Goal: Task Accomplishment & Management: Use online tool/utility

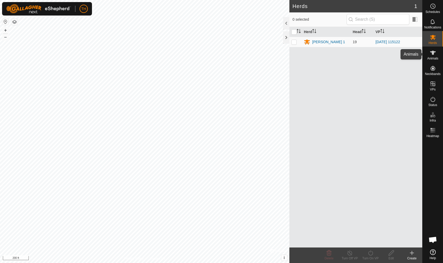
click at [342, 53] on icon at bounding box center [432, 53] width 6 height 6
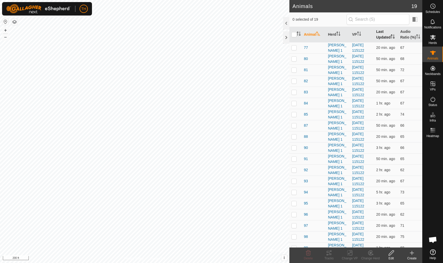
click at [342, 38] on th "Last Updated" at bounding box center [386, 35] width 24 height 16
click at [305, 50] on span "94" at bounding box center [306, 47] width 4 height 5
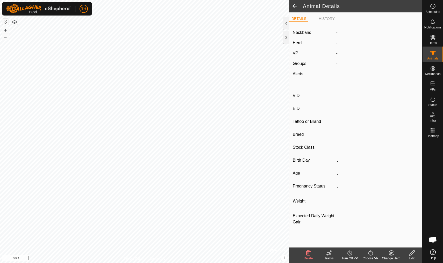
type input "94"
type input "-"
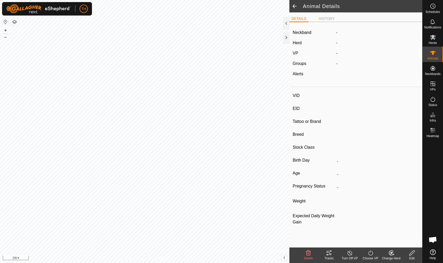
type input "0 kg"
type input "-"
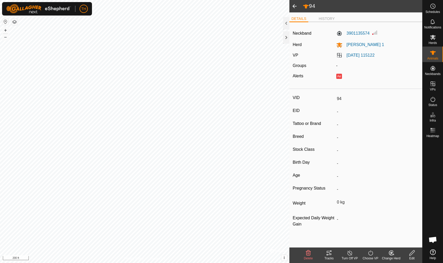
click at [328, 230] on icon at bounding box center [329, 253] width 6 height 6
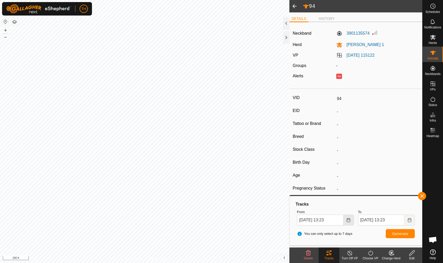
click at [342, 220] on icon "Choose Date" at bounding box center [348, 220] width 4 height 4
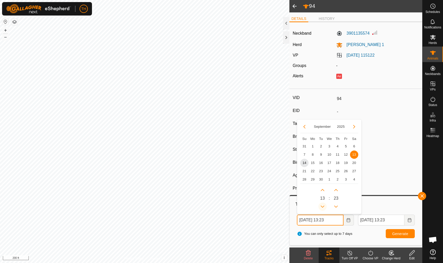
click at [322, 207] on icon "Previous Hour" at bounding box center [322, 207] width 4 height 2
click at [322, 207] on button "Previous Hour" at bounding box center [322, 207] width 8 height 8
click at [322, 206] on icon "Previous Hour" at bounding box center [322, 207] width 4 height 4
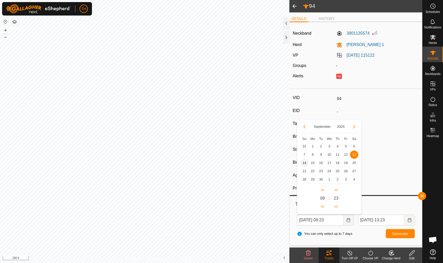
click at [304, 165] on span "14" at bounding box center [304, 163] width 8 height 8
type input "[DATE] 08:23"
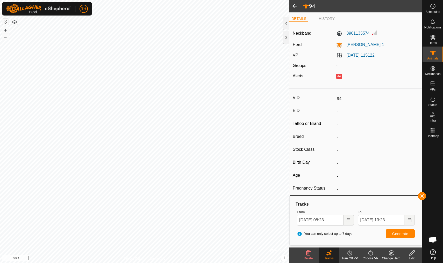
click at [342, 230] on span "Generate" at bounding box center [400, 234] width 16 height 4
click at [295, 8] on span at bounding box center [294, 6] width 10 height 12
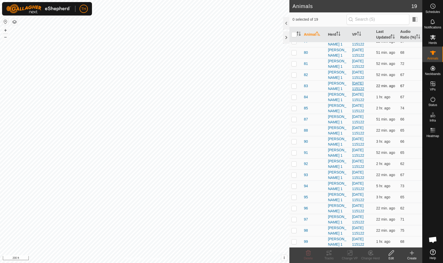
scroll to position [12, 0]
click at [342, 38] on th "Last Updated" at bounding box center [386, 35] width 24 height 16
click at [305, 230] on span "98" at bounding box center [306, 230] width 4 height 5
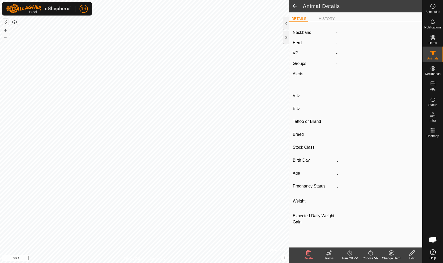
type input "98"
type input "-"
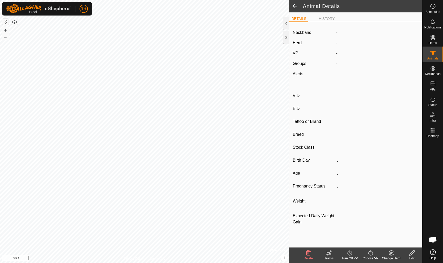
type input "0 kg"
type input "-"
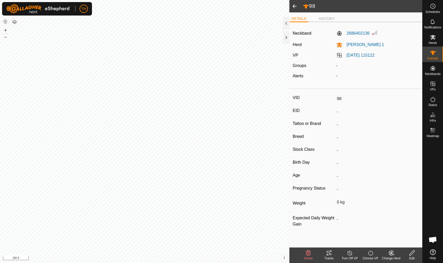
click at [329, 230] on icon at bounding box center [329, 253] width 6 height 6
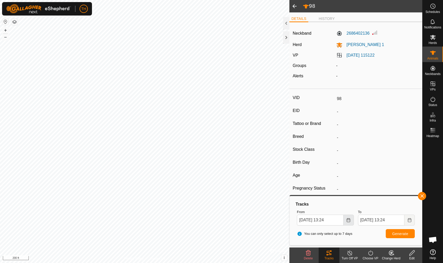
click at [342, 219] on icon "Choose Date" at bounding box center [348, 220] width 4 height 4
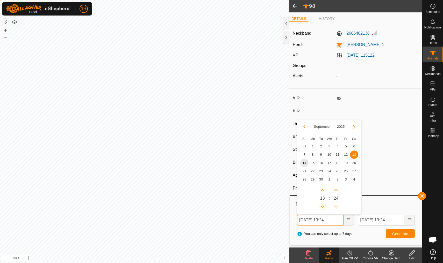
click at [323, 208] on icon "Previous Hour" at bounding box center [322, 207] width 4 height 4
click at [323, 208] on button "Previous Hour" at bounding box center [322, 207] width 8 height 8
click at [323, 208] on icon "Previous Hour" at bounding box center [322, 207] width 4 height 4
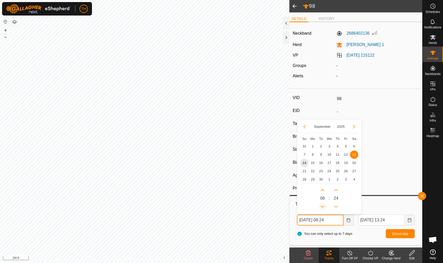
click at [323, 208] on icon "Previous Hour" at bounding box center [322, 207] width 4 height 4
click at [304, 162] on span "14" at bounding box center [304, 163] width 8 height 8
type input "[DATE] 07:24"
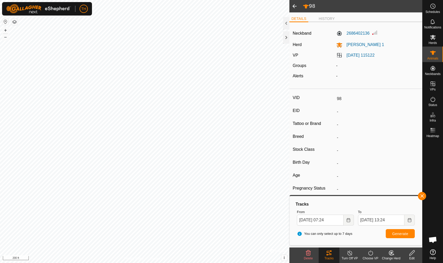
click at [342, 230] on button "Generate" at bounding box center [399, 233] width 29 height 9
click at [294, 6] on span at bounding box center [294, 6] width 10 height 12
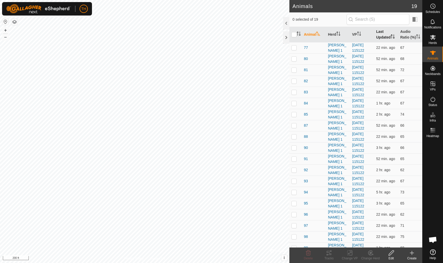
click at [342, 36] on th "Last Updated" at bounding box center [386, 35] width 24 height 16
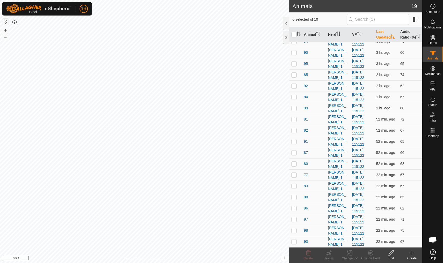
scroll to position [12, 0]
click at [305, 209] on span "96" at bounding box center [306, 208] width 4 height 5
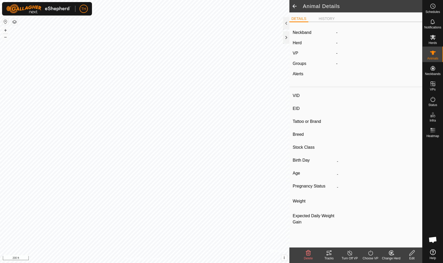
type input "96"
type input "-"
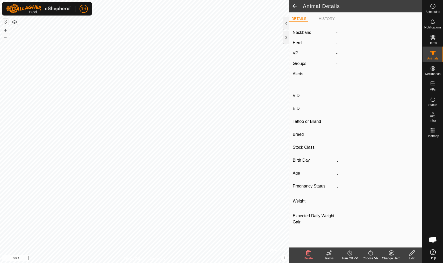
type input "0 kg"
type input "-"
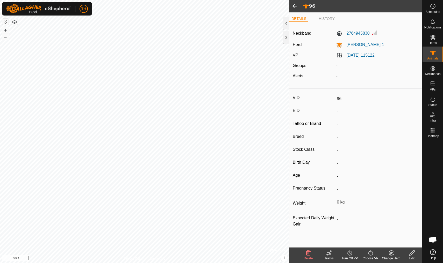
click at [328, 230] on icon at bounding box center [329, 253] width 6 height 6
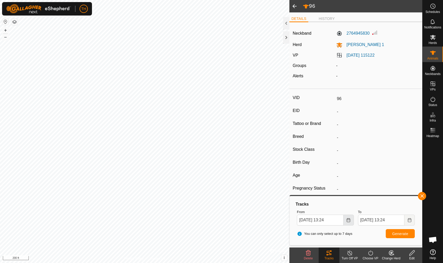
click at [342, 219] on icon "Choose Date" at bounding box center [348, 220] width 4 height 4
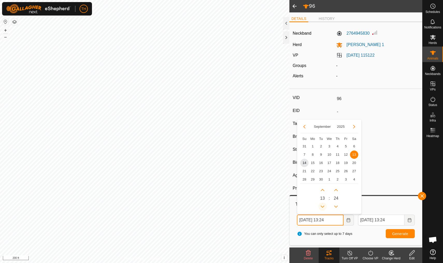
click at [321, 205] on icon "Previous Hour" at bounding box center [322, 207] width 4 height 4
click at [321, 205] on button "Previous Hour" at bounding box center [322, 207] width 8 height 8
click at [321, 205] on icon "Previous Hour" at bounding box center [322, 207] width 4 height 4
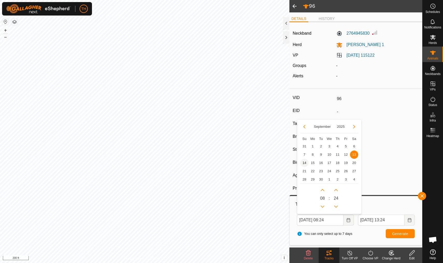
click at [305, 163] on span "14" at bounding box center [304, 163] width 8 height 8
type input "[DATE] 08:24"
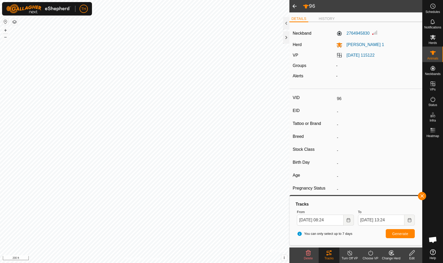
click at [342, 230] on span "Generate" at bounding box center [400, 234] width 16 height 4
click at [294, 7] on span at bounding box center [294, 6] width 10 height 12
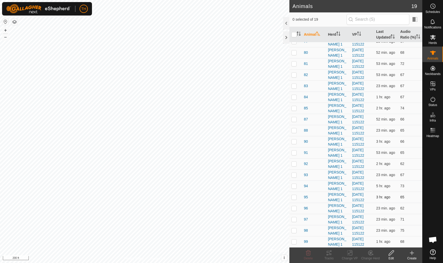
scroll to position [12, 0]
click at [342, 38] on th "Last Updated" at bounding box center [386, 35] width 24 height 16
click at [305, 197] on span "88" at bounding box center [306, 197] width 4 height 5
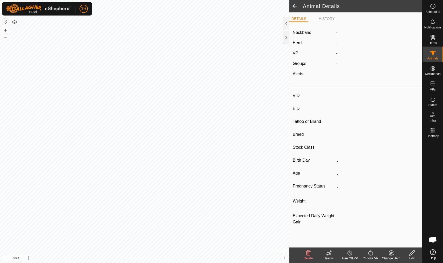
type input "88"
type input "-"
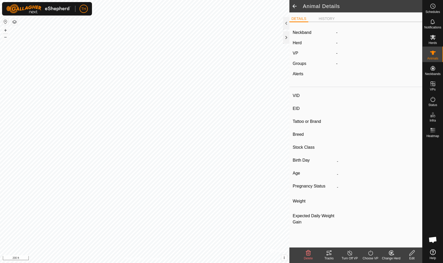
type input "0 kg"
type input "-"
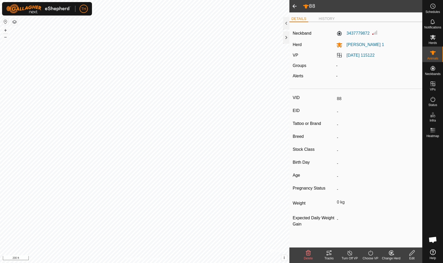
click at [329, 230] on icon at bounding box center [329, 253] width 6 height 6
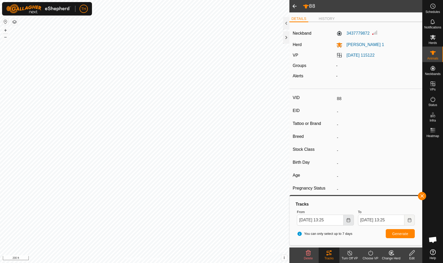
click at [342, 221] on icon "Choose Date" at bounding box center [348, 220] width 4 height 4
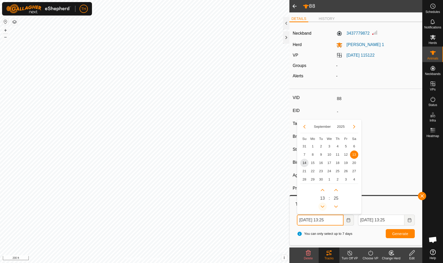
click at [323, 208] on icon "Previous Hour" at bounding box center [322, 207] width 4 height 4
click at [323, 208] on button "Previous Hour" at bounding box center [322, 207] width 8 height 8
click at [323, 208] on icon "Previous Hour" at bounding box center [322, 207] width 4 height 4
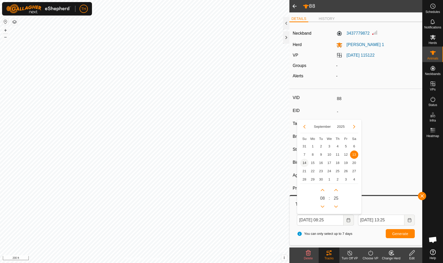
click at [304, 164] on span "14" at bounding box center [304, 163] width 8 height 8
type input "[DATE] 08:25"
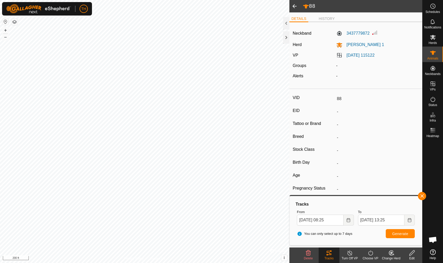
click at [342, 230] on span "Generate" at bounding box center [400, 234] width 16 height 4
click at [342, 52] on icon at bounding box center [433, 53] width 6 height 4
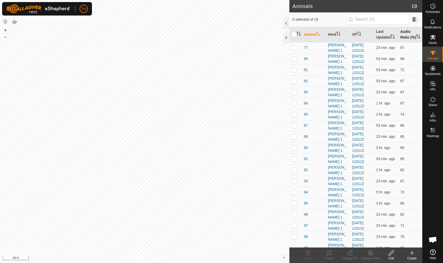
click at [342, 32] on th "Audio Ratio (%)" at bounding box center [410, 35] width 24 height 16
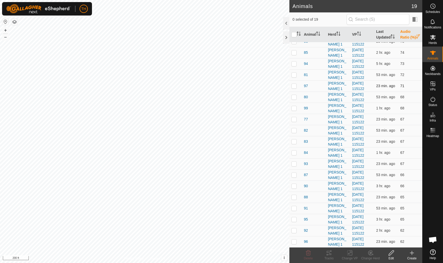
scroll to position [12, 0]
